Goal: Task Accomplishment & Management: Use online tool/utility

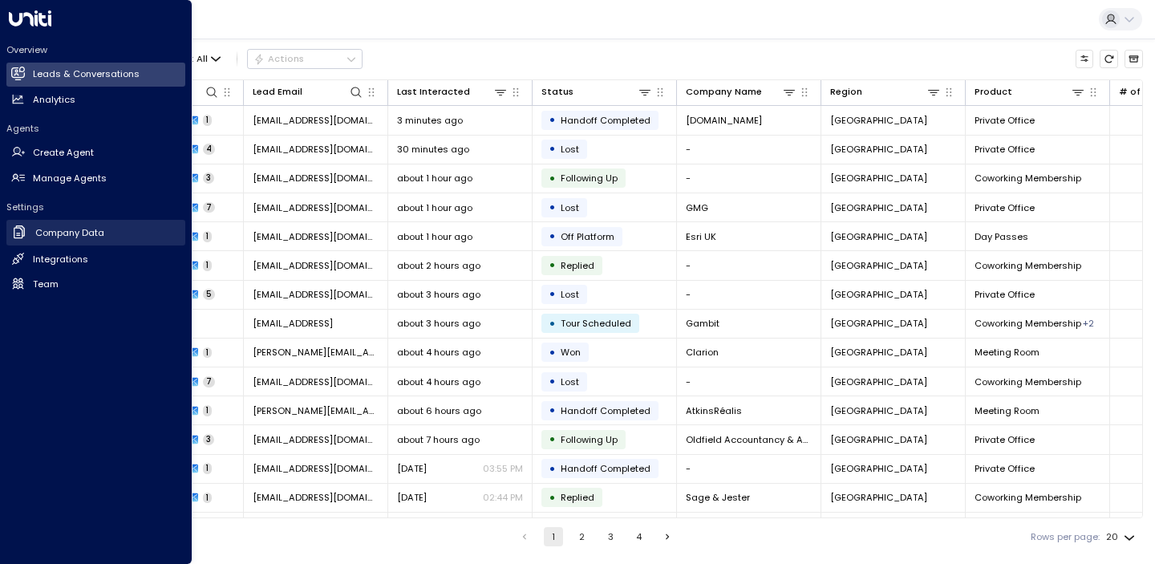
click at [55, 232] on h2 "Company Data" at bounding box center [69, 233] width 69 height 14
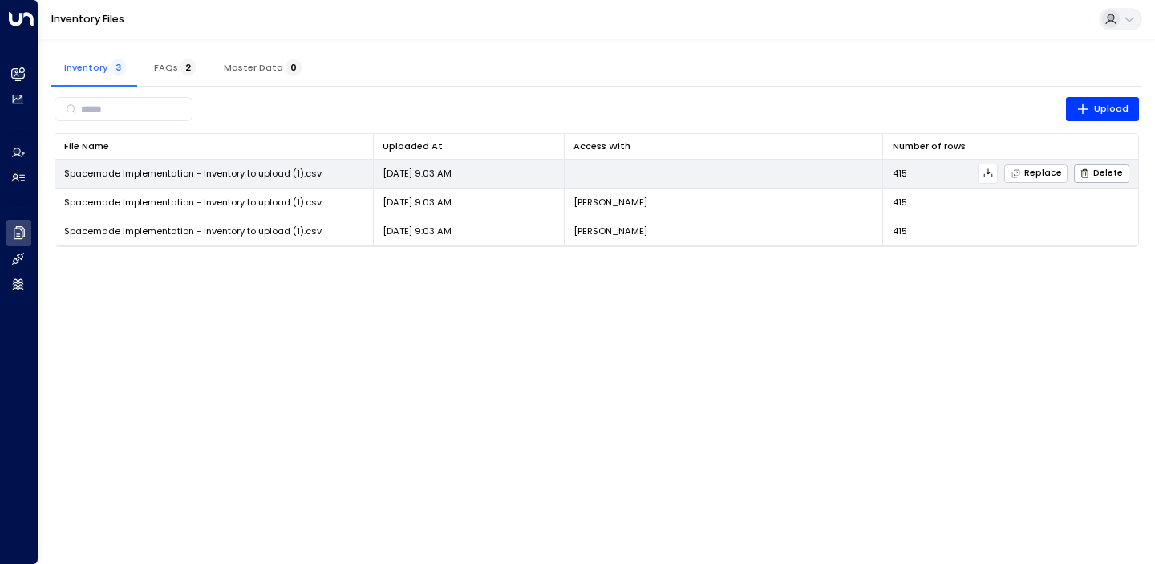
click at [1046, 171] on span "Replace" at bounding box center [1036, 173] width 51 height 10
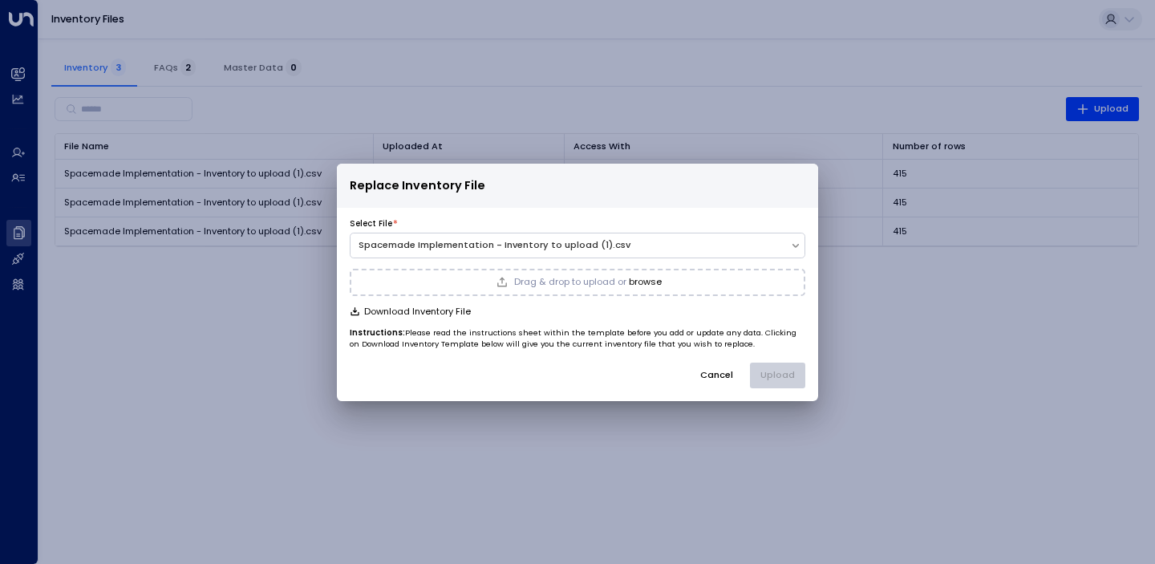
click at [565, 280] on span "Drag & drop to upload or" at bounding box center [570, 282] width 112 height 9
click at [765, 368] on button "Upload" at bounding box center [777, 375] width 55 height 25
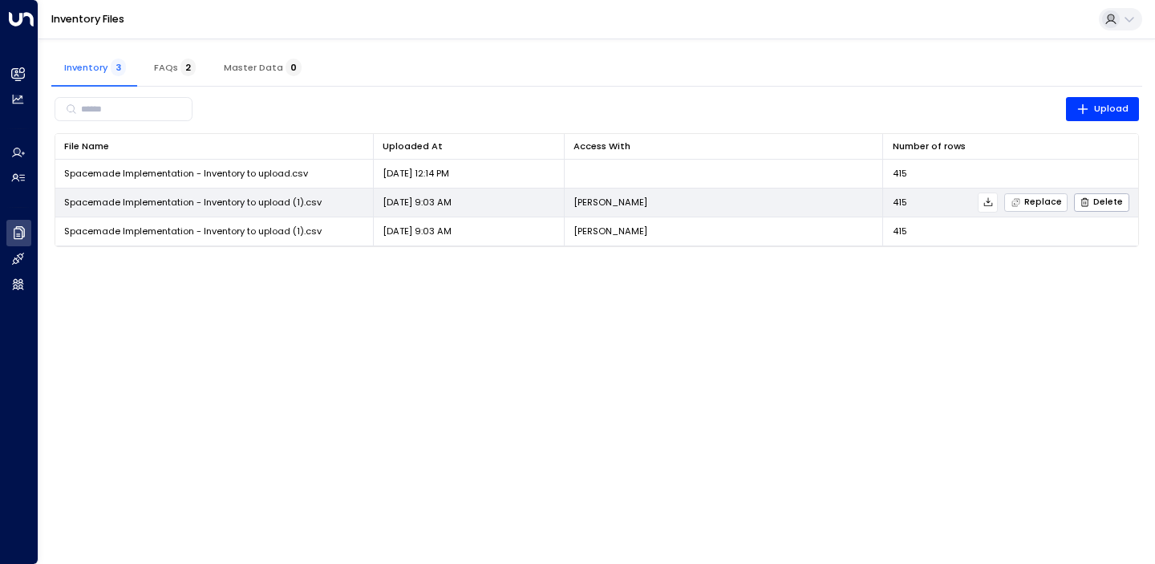
click at [1031, 200] on span "Replace" at bounding box center [1036, 202] width 51 height 10
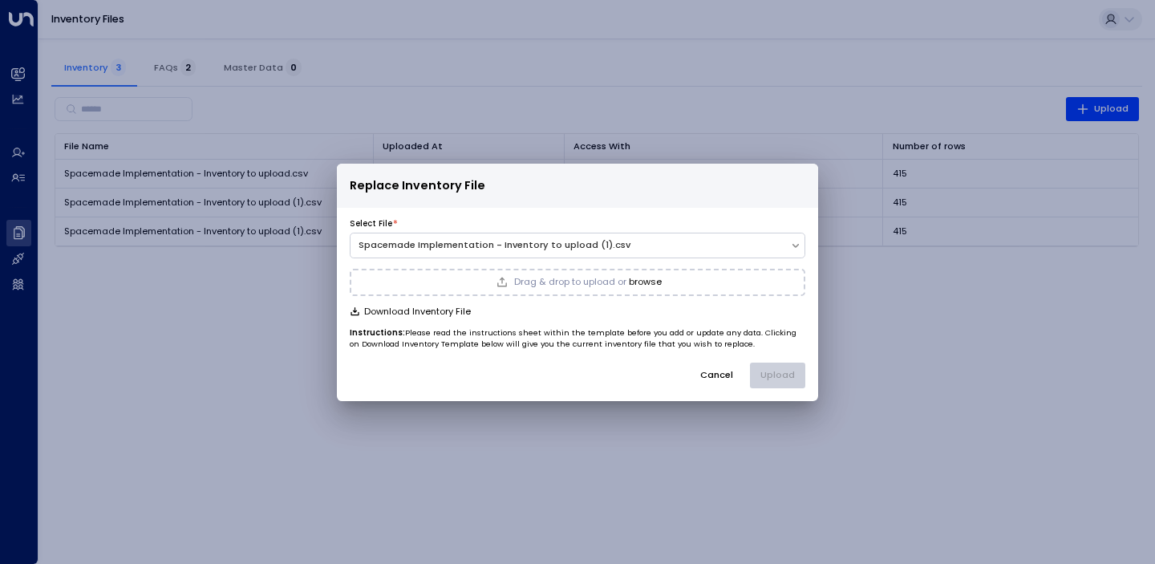
click at [624, 282] on span "Drag & drop to upload or" at bounding box center [570, 282] width 112 height 9
click at [773, 367] on button "Upload" at bounding box center [777, 375] width 55 height 25
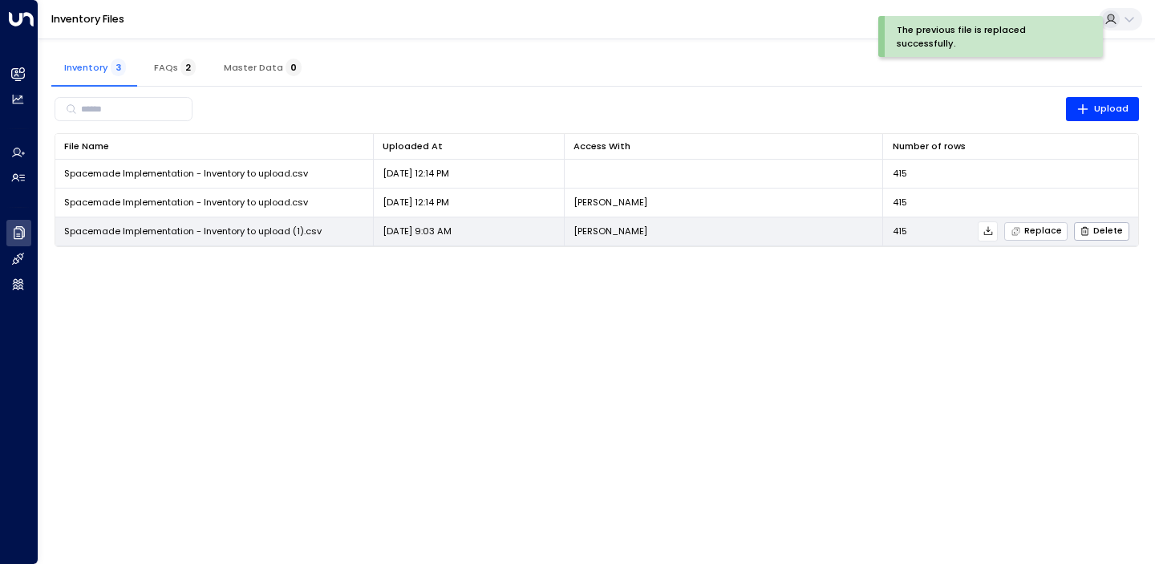
click at [1028, 229] on span "Replace" at bounding box center [1036, 231] width 51 height 10
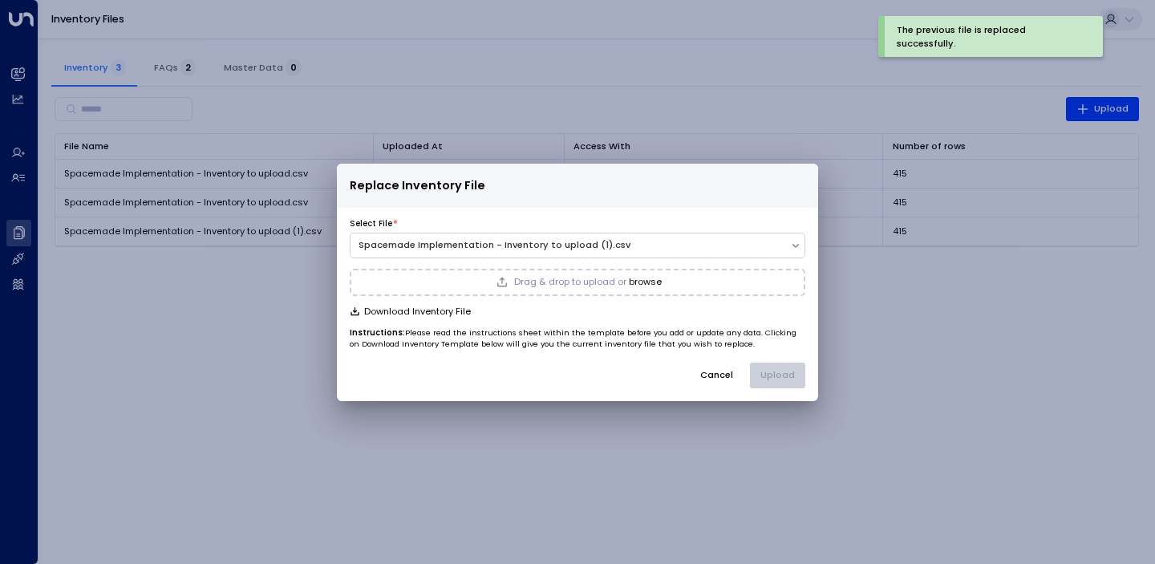
click at [662, 277] on div "Drag & drop to upload or browse" at bounding box center [578, 282] width 456 height 27
click at [779, 379] on button "Upload" at bounding box center [777, 375] width 55 height 25
